Goal: Information Seeking & Learning: Learn about a topic

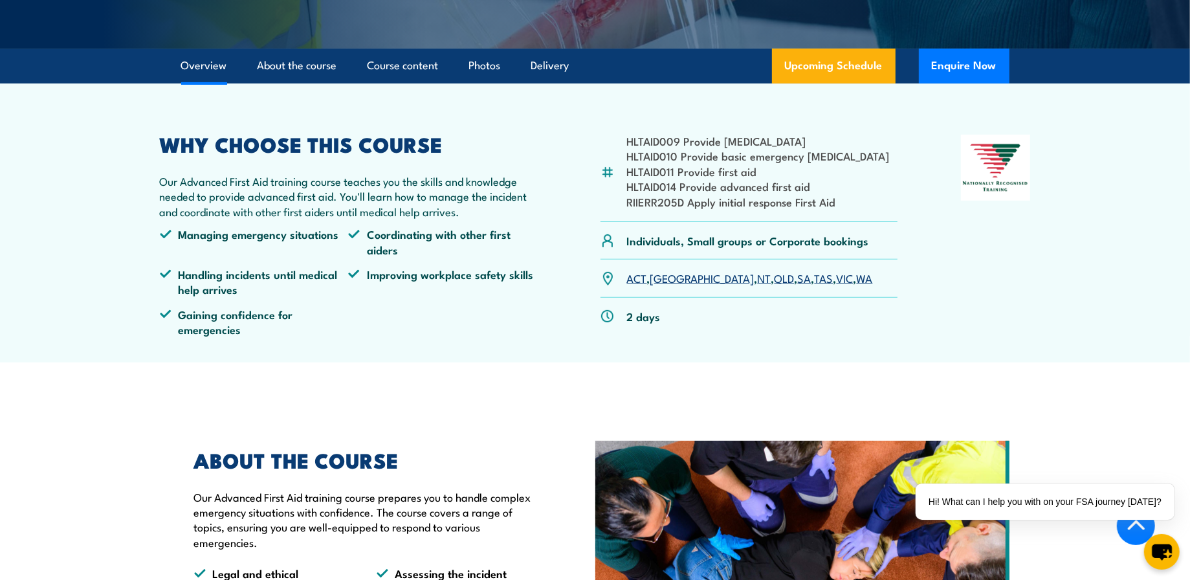
scroll to position [324, 0]
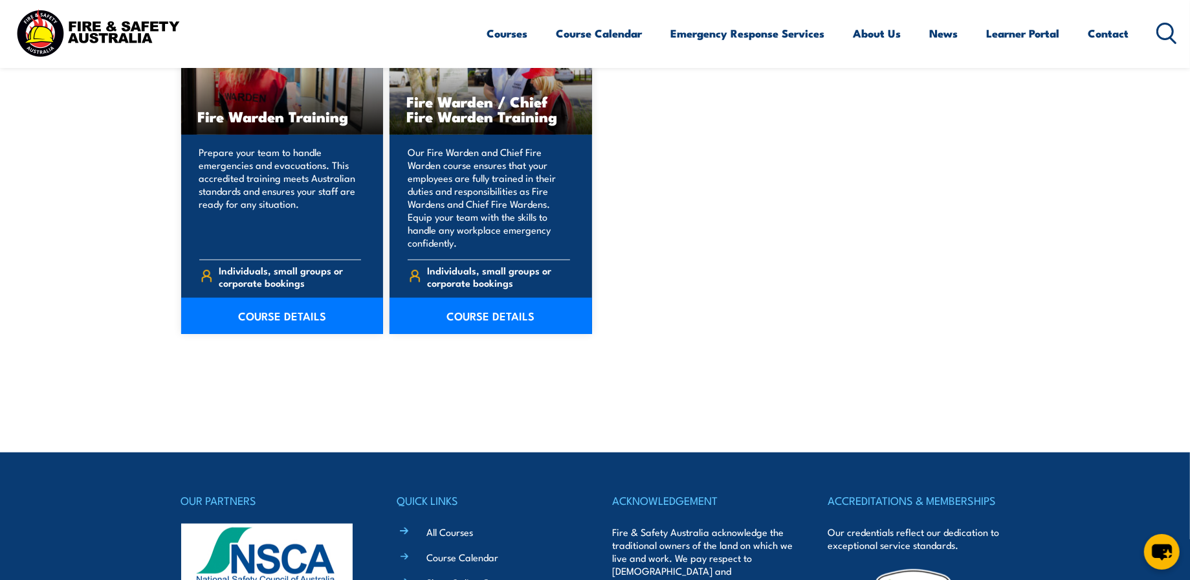
scroll to position [1087, 0]
